Goal: Task Accomplishment & Management: Manage account settings

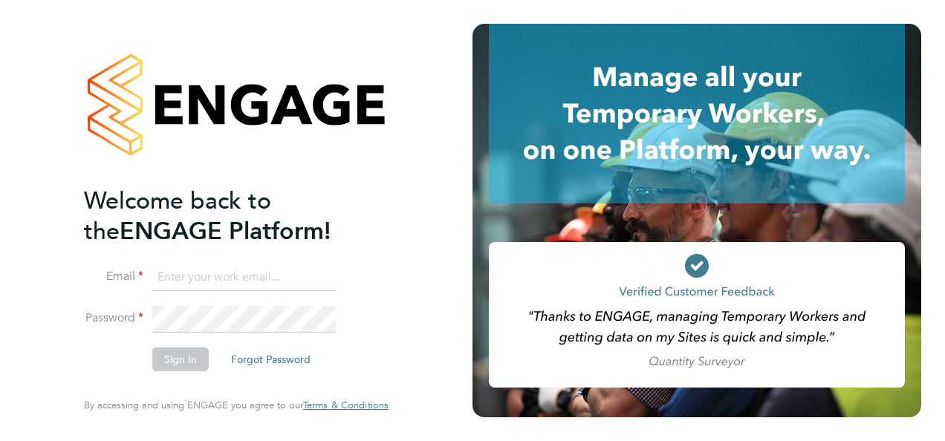
type input "[PERSON_NAME][EMAIL_ADDRESS][PERSON_NAME][DOMAIN_NAME]"
click at [180, 361] on button "Sign In" at bounding box center [180, 360] width 56 height 24
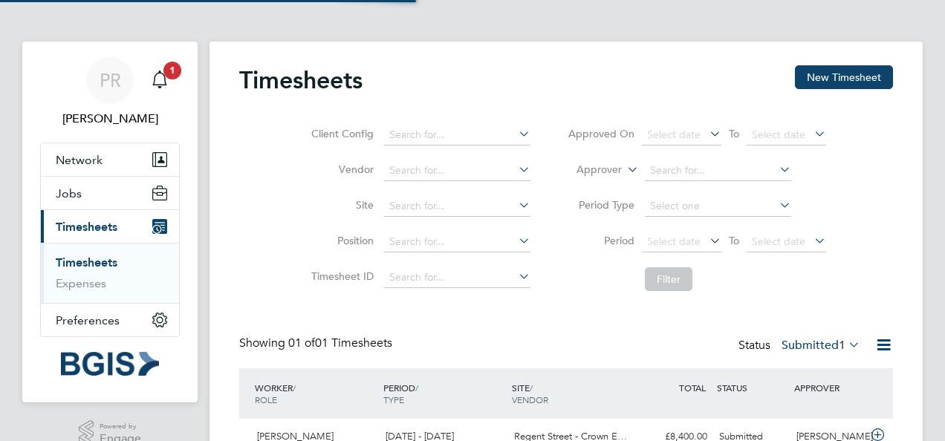
scroll to position [37, 129]
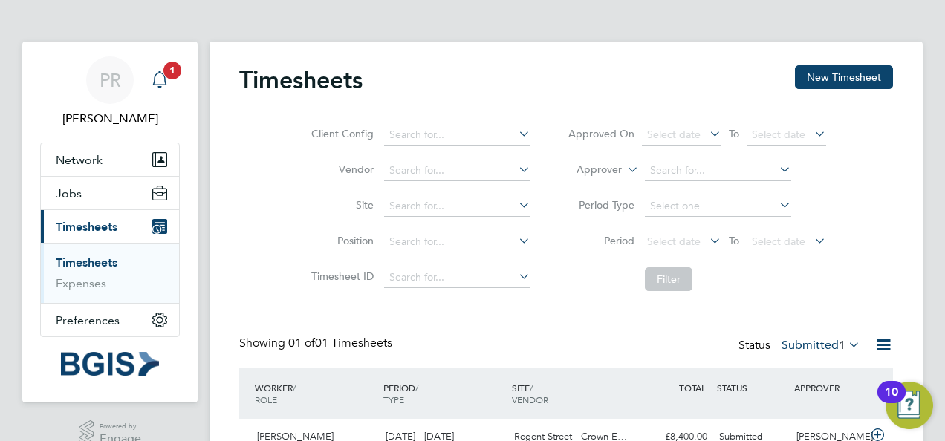
click at [158, 73] on icon "Main navigation" at bounding box center [159, 78] width 14 height 15
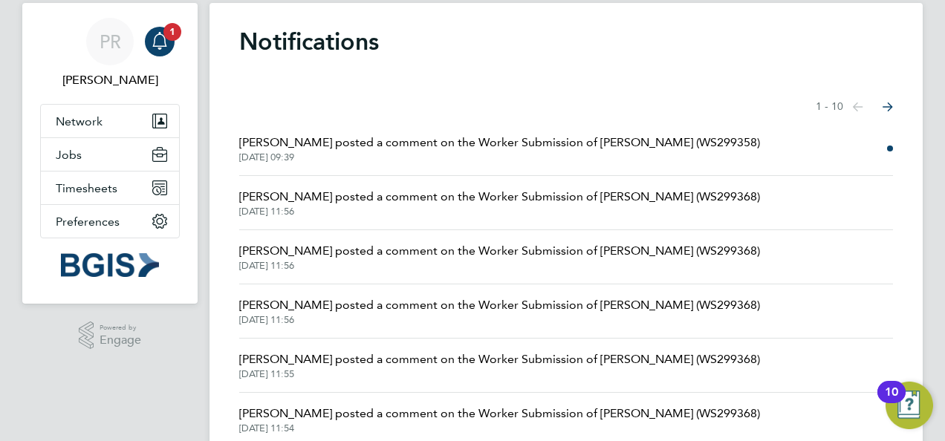
scroll to position [15, 0]
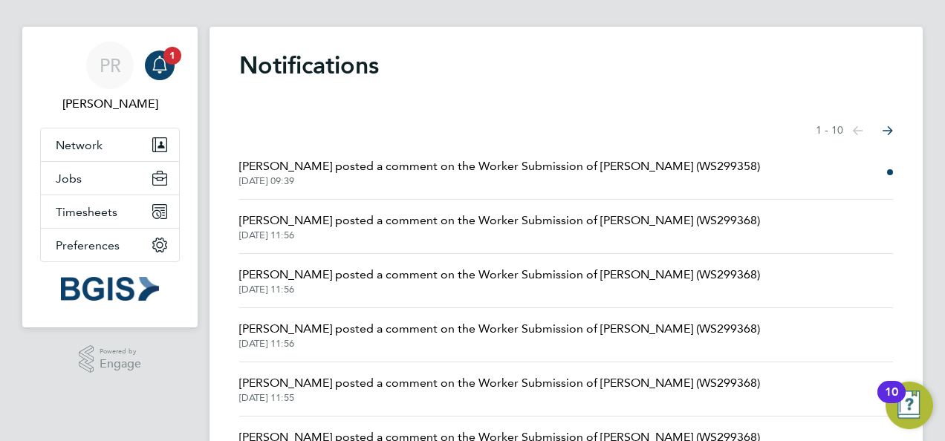
click at [350, 162] on span "Daniel Hobbs posted a comment on the Worker Submission of Huberney Diaz (WS2993…" at bounding box center [499, 167] width 521 height 18
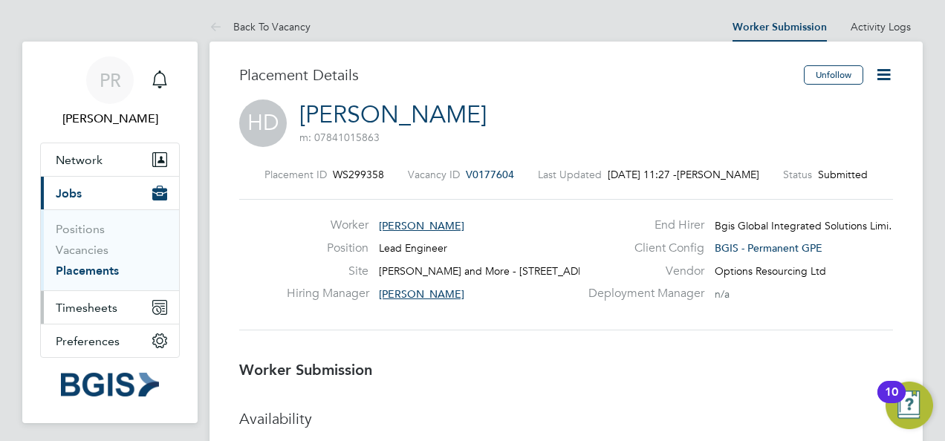
click at [80, 306] on span "Timesheets" at bounding box center [87, 308] width 62 height 14
click at [82, 305] on span "Timesheets" at bounding box center [87, 308] width 62 height 14
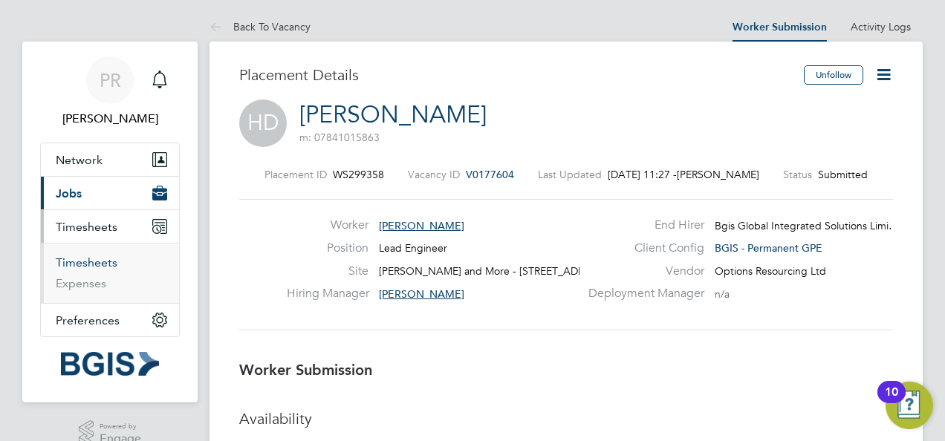
click at [97, 261] on link "Timesheets" at bounding box center [87, 263] width 62 height 14
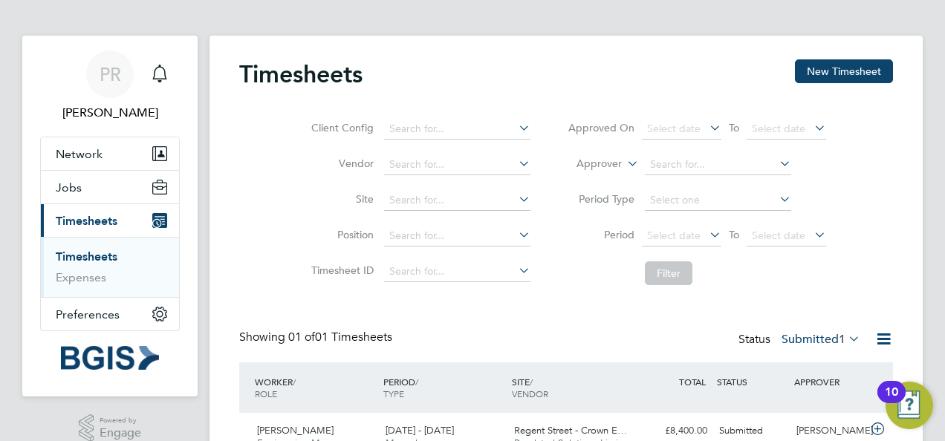
click at [516, 129] on icon at bounding box center [516, 127] width 0 height 21
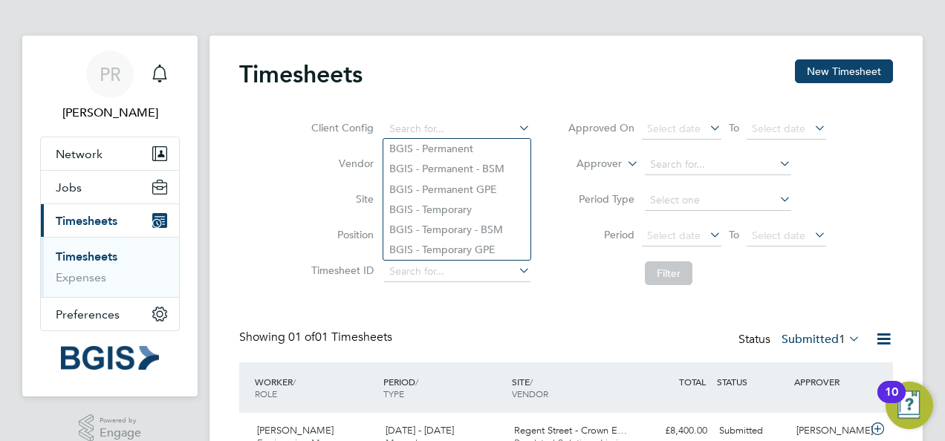
click at [516, 129] on icon at bounding box center [516, 127] width 0 height 21
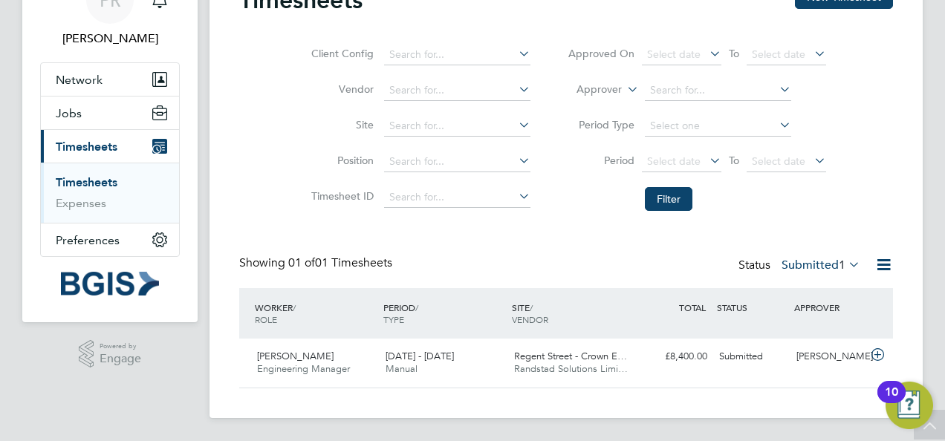
click at [275, 129] on div "Client Config Vendor Site Position Timesheet ID Approved On Select date To Sele…" at bounding box center [566, 124] width 654 height 189
click at [74, 106] on span "Jobs" at bounding box center [69, 113] width 26 height 14
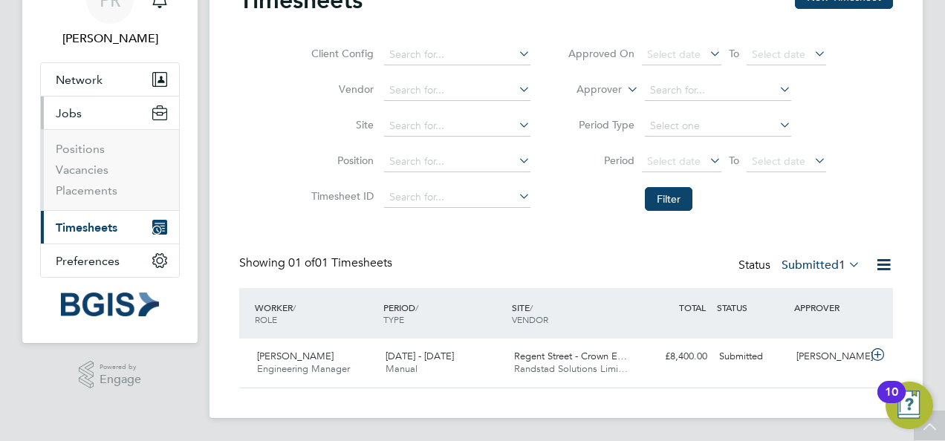
scroll to position [6, 0]
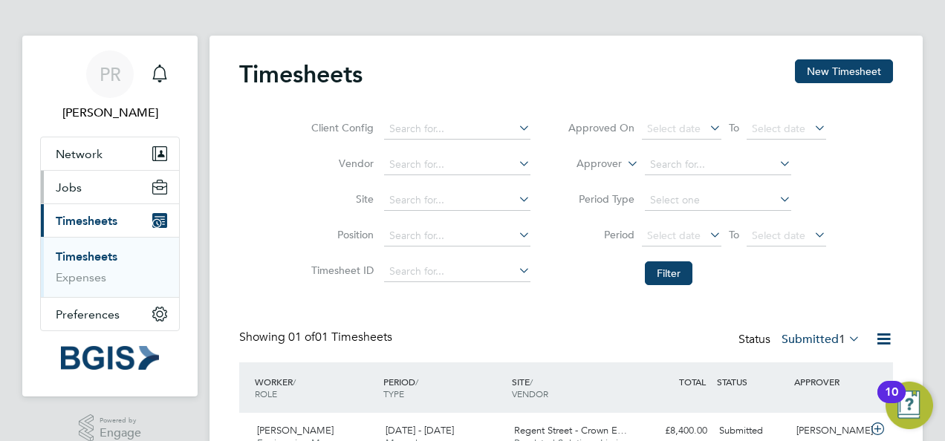
click at [68, 191] on span "Jobs" at bounding box center [69, 188] width 26 height 14
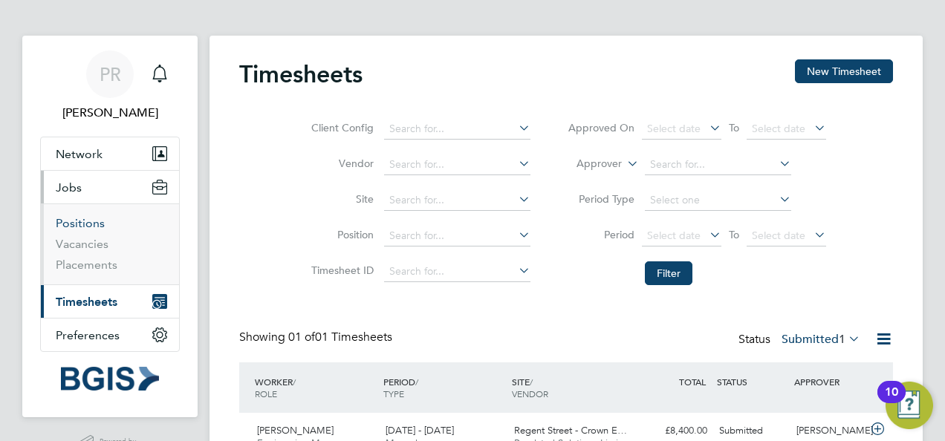
click at [71, 224] on link "Positions" at bounding box center [80, 223] width 49 height 14
